Goal: Task Accomplishment & Management: Use online tool/utility

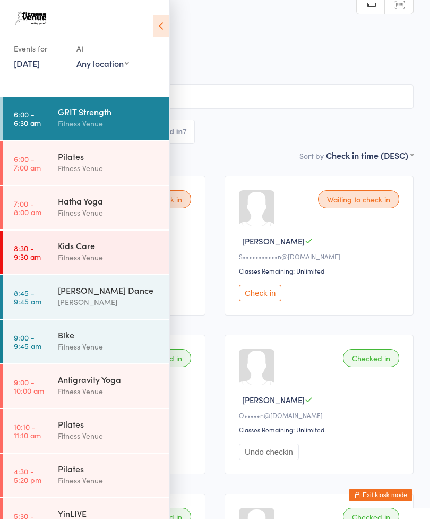
click at [31, 67] on link "[DATE]" at bounding box center [27, 63] width 26 height 12
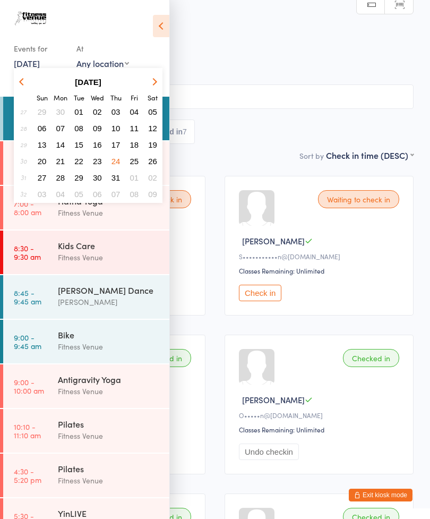
click at [153, 82] on icon "button" at bounding box center [153, 81] width 7 height 7
click at [149, 82] on button "button" at bounding box center [153, 82] width 16 height 14
click at [80, 146] on span "16" at bounding box center [78, 144] width 9 height 9
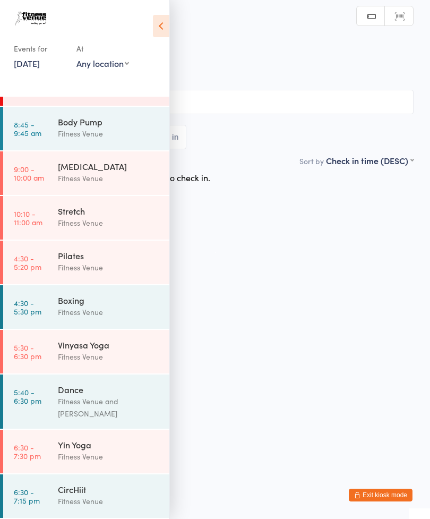
scroll to position [214, 0]
click at [152, 36] on div "Events for [DATE] D Sep, YYYY [DATE] Sun Mon Tue Wed Thu Fri Sat 36 31 01 02 03…" at bounding box center [84, 41] width 169 height 82
click at [157, 22] on icon at bounding box center [161, 26] width 16 height 22
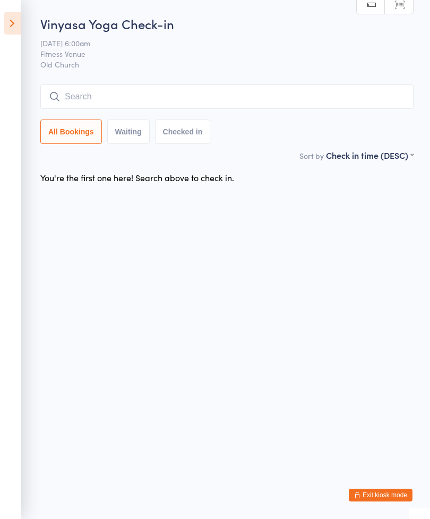
click at [93, 96] on input "search" at bounding box center [226, 96] width 373 height 24
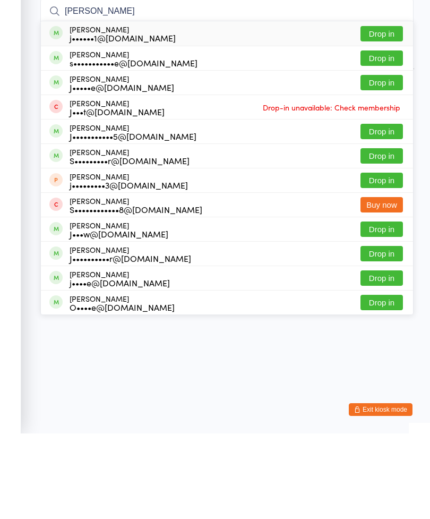
type input "[PERSON_NAME]"
click at [377, 111] on button "Drop in" at bounding box center [381, 118] width 42 height 15
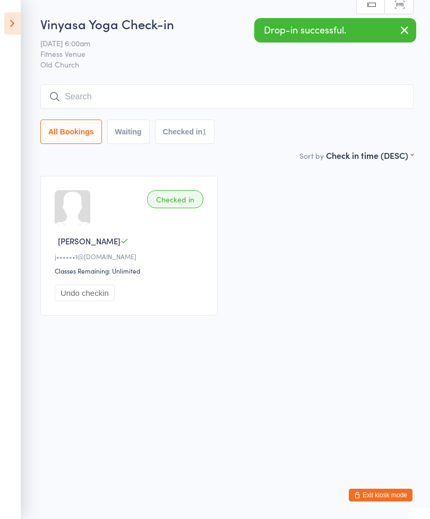
click at [93, 102] on input "search" at bounding box center [226, 96] width 373 height 24
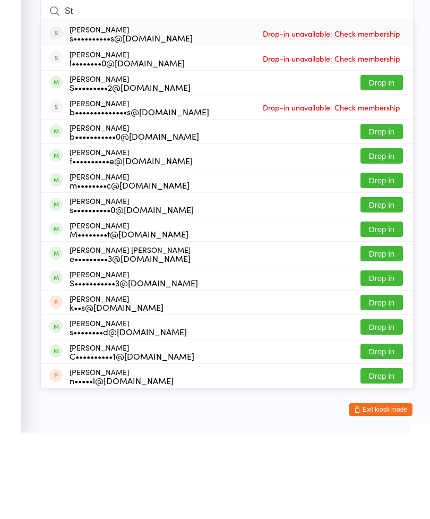
type input "S"
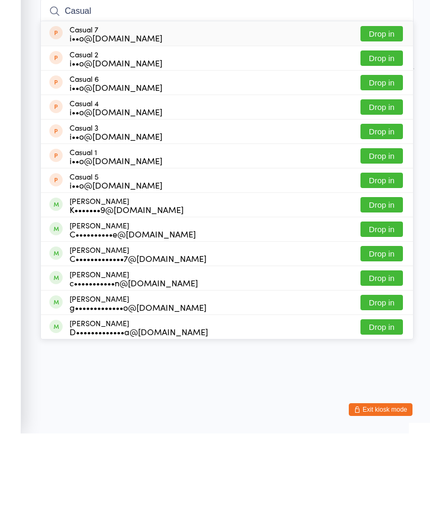
type input "Casual"
click at [372, 234] on button "Drop in" at bounding box center [381, 241] width 42 height 15
type input "Casual"
click at [381, 136] on button "Drop in" at bounding box center [381, 143] width 42 height 15
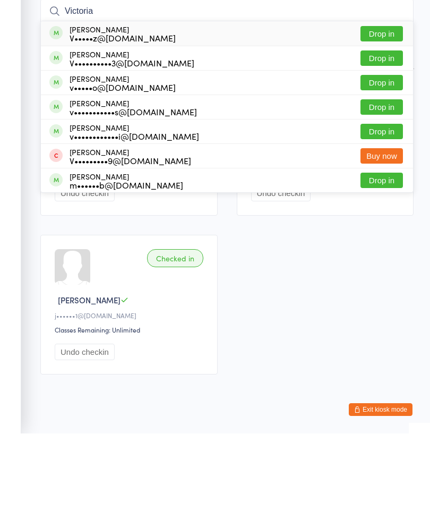
type input "Victoria"
click at [374, 160] on button "Drop in" at bounding box center [381, 167] width 42 height 15
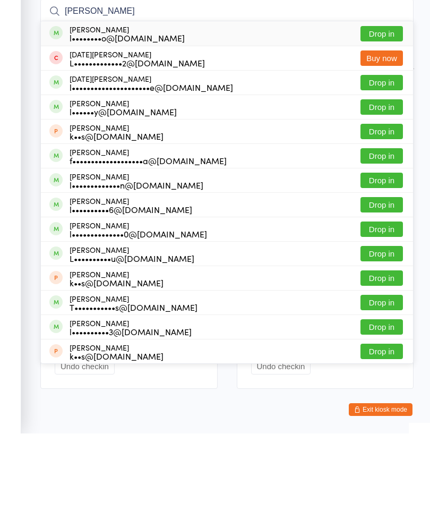
type input "[PERSON_NAME]"
click at [378, 111] on button "Drop in" at bounding box center [381, 118] width 42 height 15
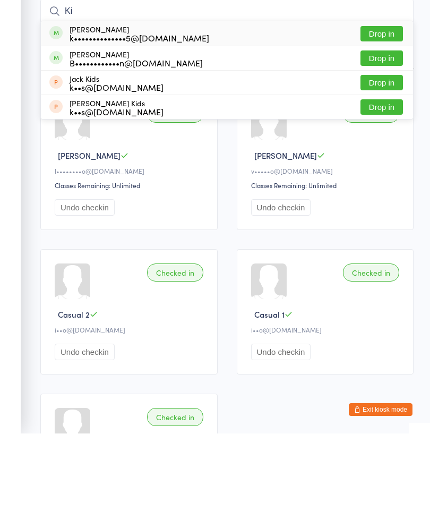
type input "K"
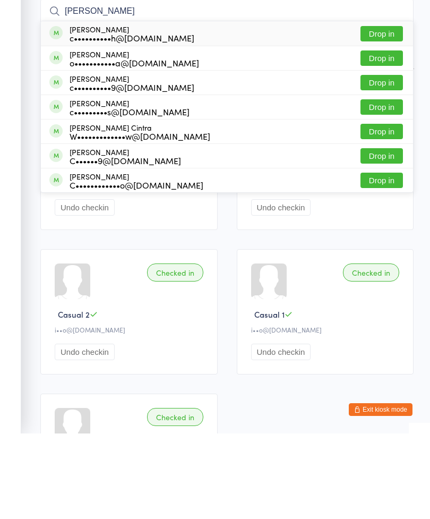
type input "[PERSON_NAME]"
click at [374, 111] on button "Drop in" at bounding box center [381, 118] width 42 height 15
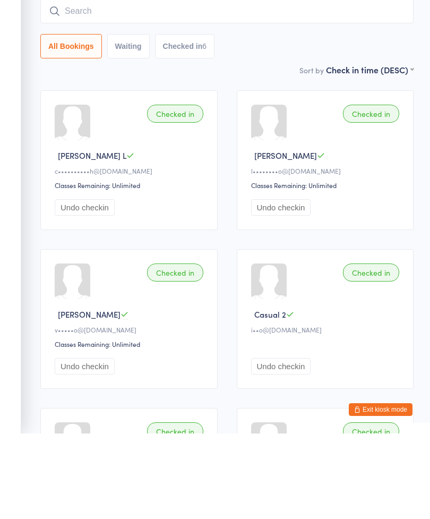
scroll to position [85, 0]
